Goal: Find specific page/section: Find specific page/section

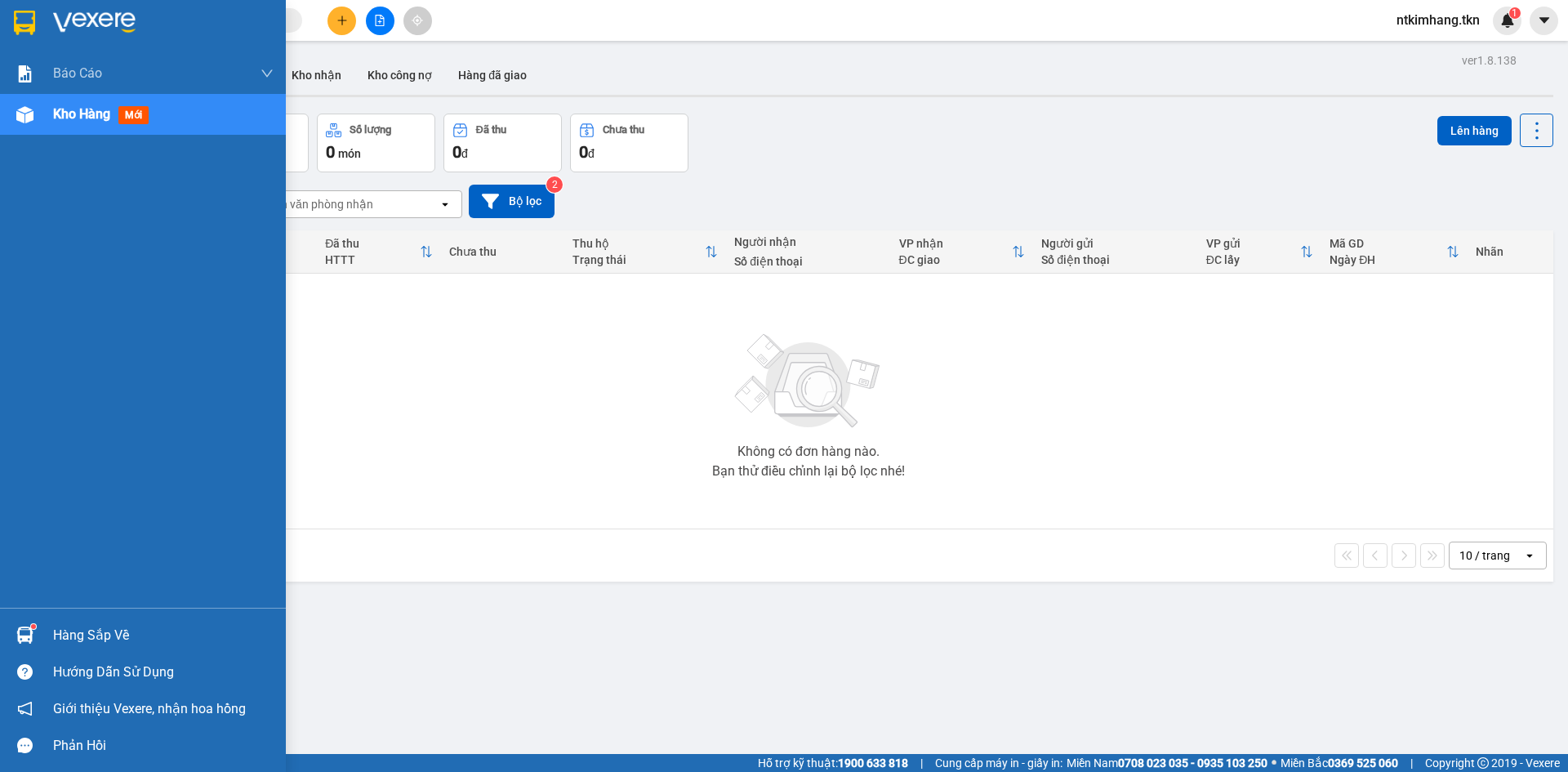
click at [76, 640] on div "Hàng sắp về" at bounding box center [163, 635] width 220 height 24
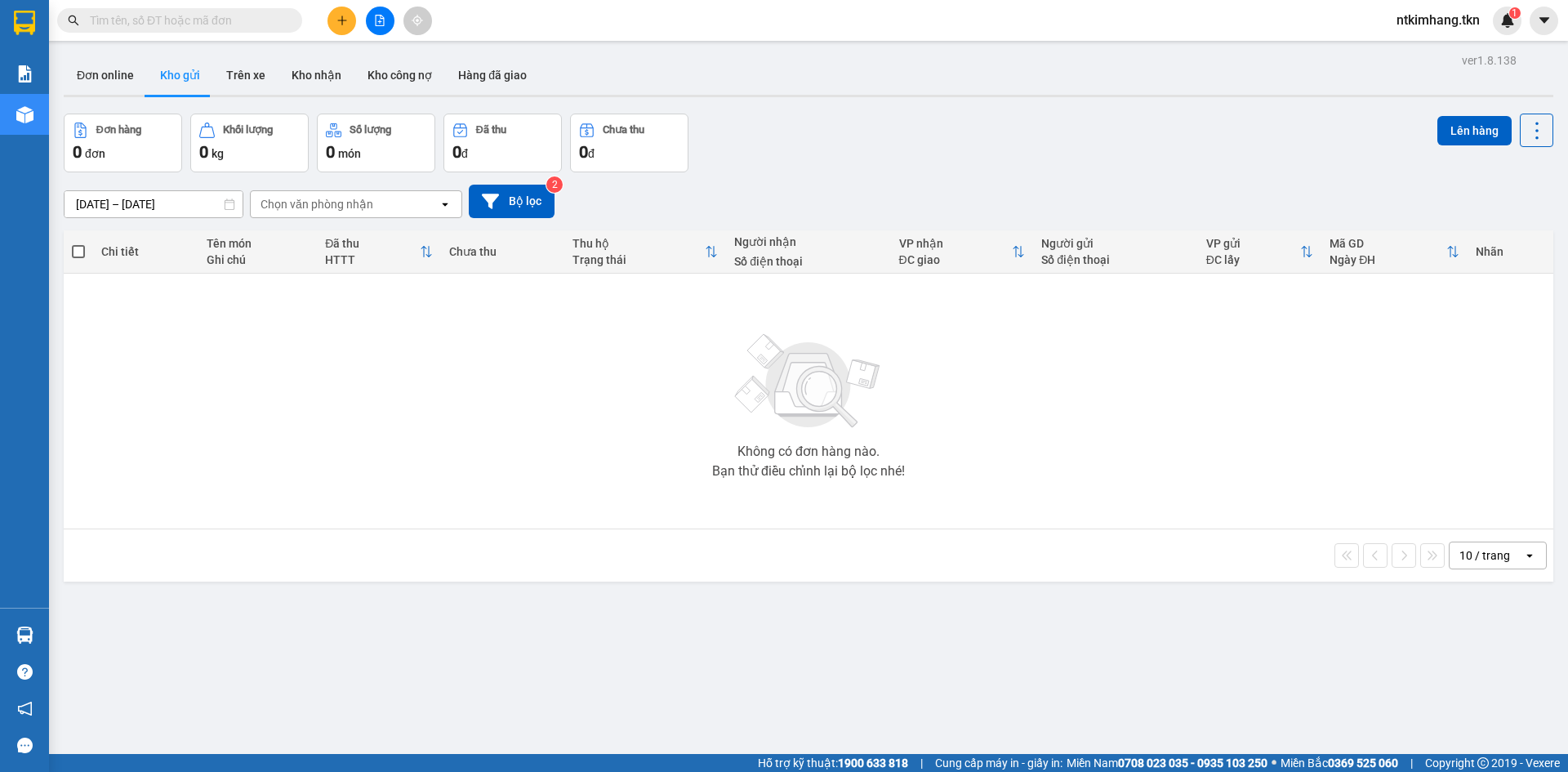
drag, startPoint x: 870, startPoint y: 709, endPoint x: 861, endPoint y: 692, distance: 19.2
click at [870, 704] on section "Kết quả tìm kiếm ( 0 ) Bộ lọc No Data ntkimhang.tkn 1 Báo cáo Mẫu 1: Báo cáo dò…" at bounding box center [784, 386] width 1568 height 772
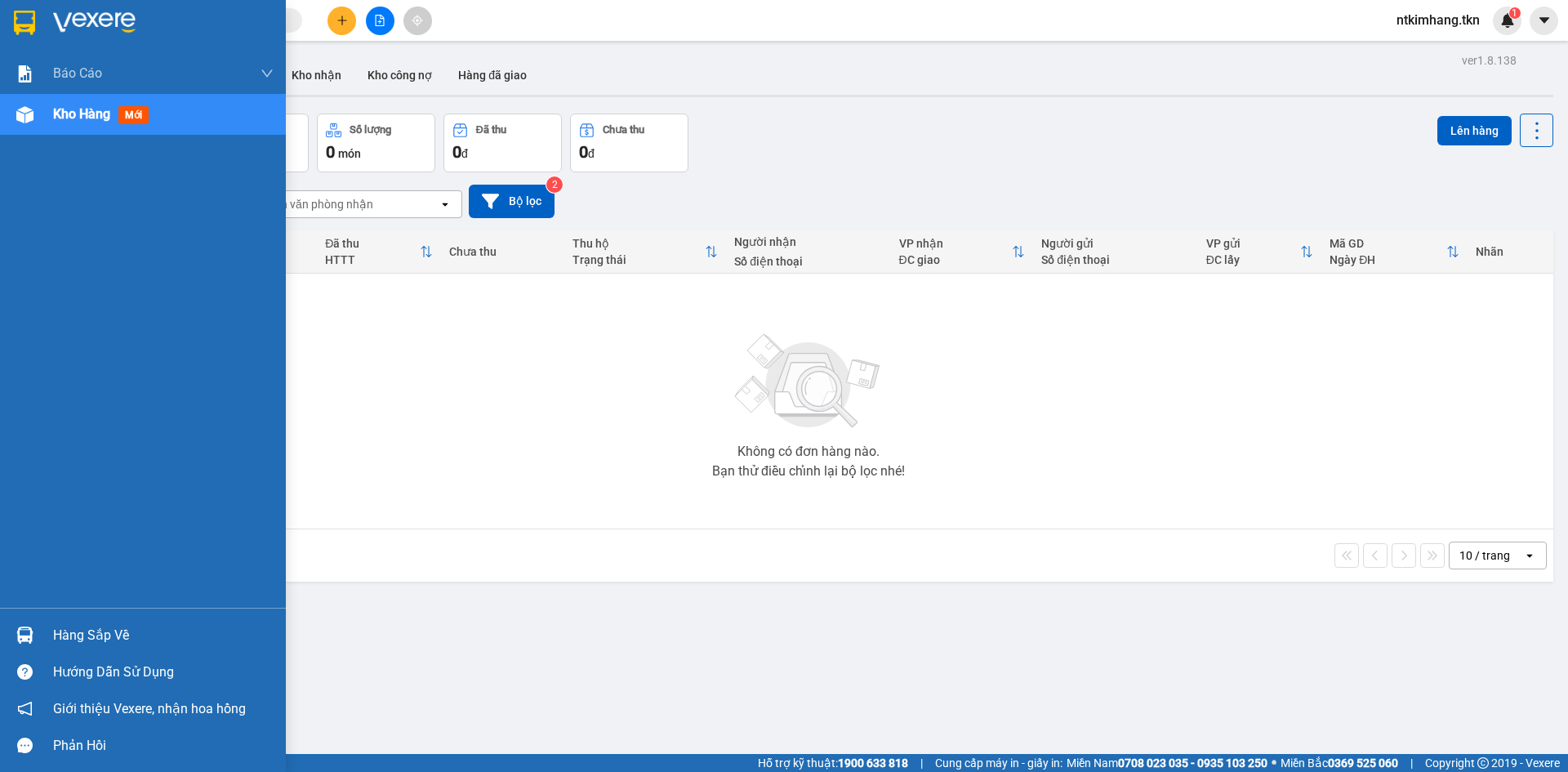
click at [108, 637] on div "Hàng sắp về" at bounding box center [163, 635] width 220 height 24
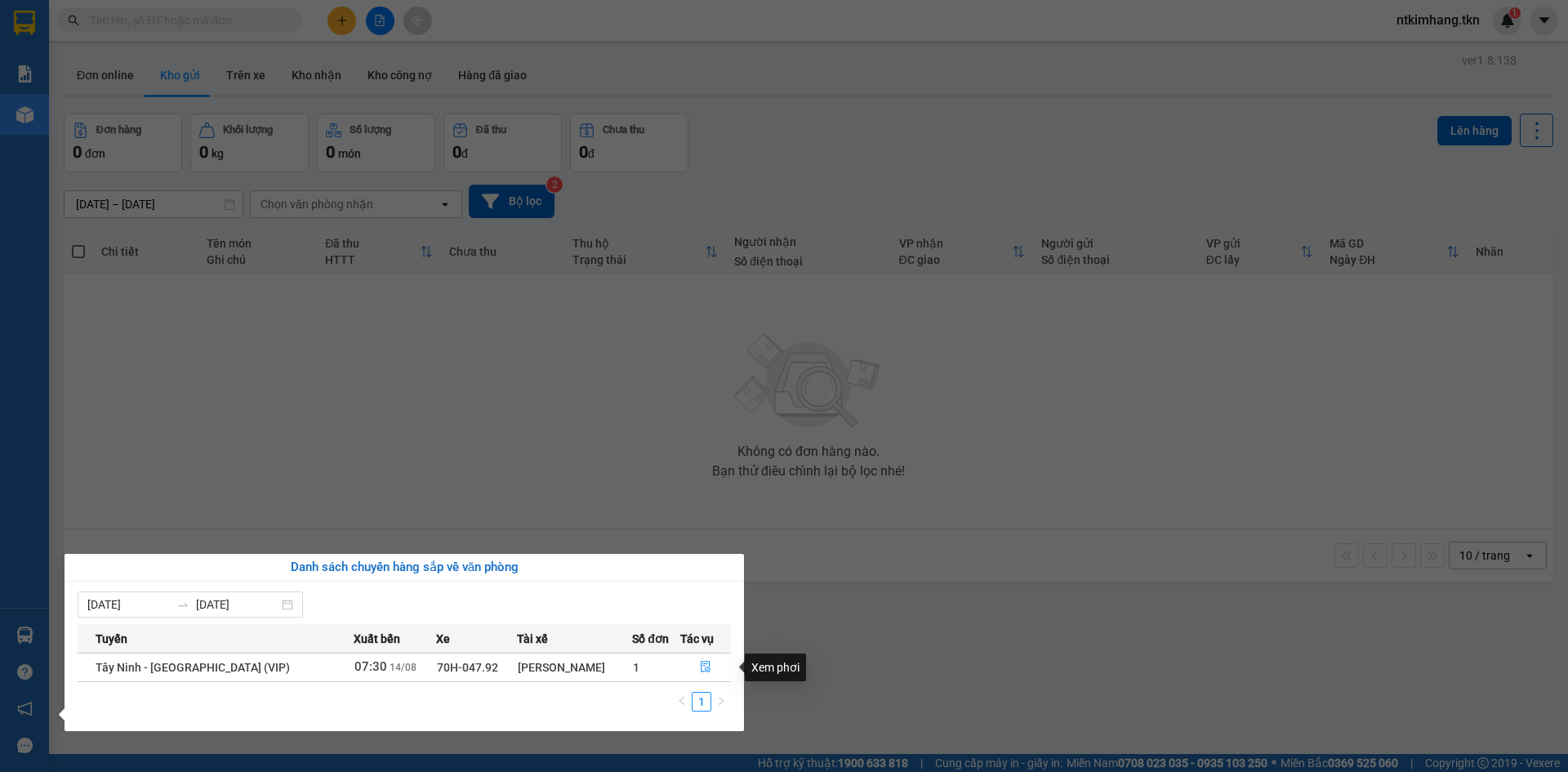
click at [785, 667] on div "Xem phơi" at bounding box center [775, 667] width 61 height 28
click at [705, 665] on icon "file-done" at bounding box center [706, 667] width 12 height 12
